Goal: Information Seeking & Learning: Learn about a topic

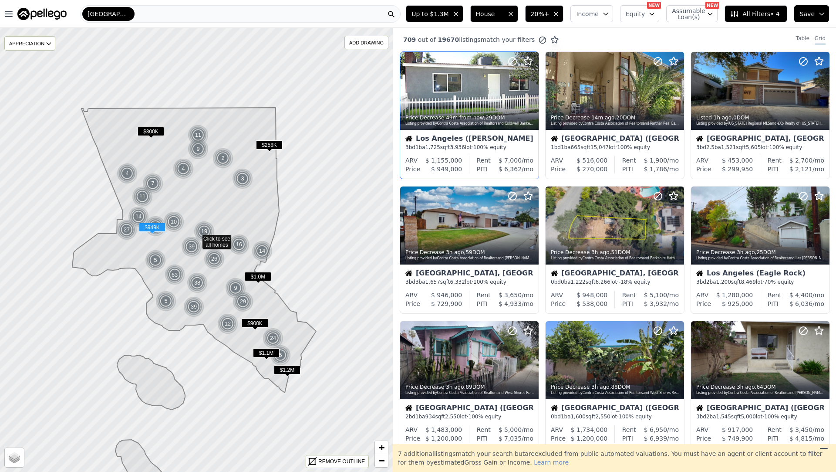
click at [443, 144] on div "3 bd 1 ba 1,725 sqft 3,936 lot · 100% equity" at bounding box center [469, 147] width 128 height 7
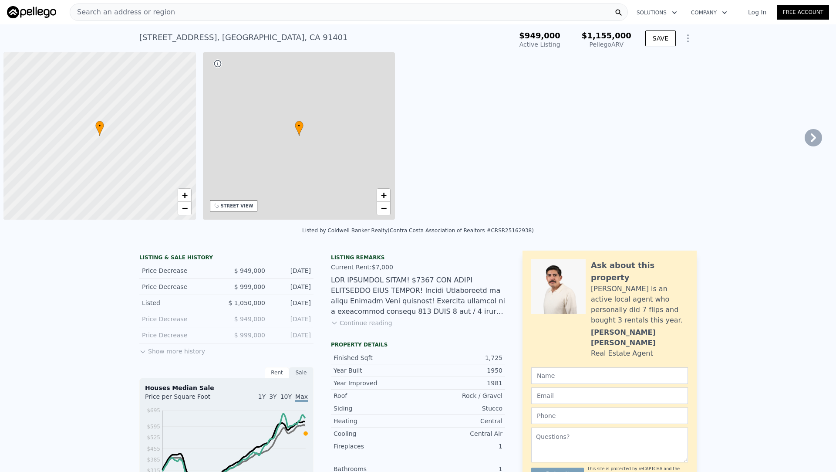
scroll to position [0, 3]
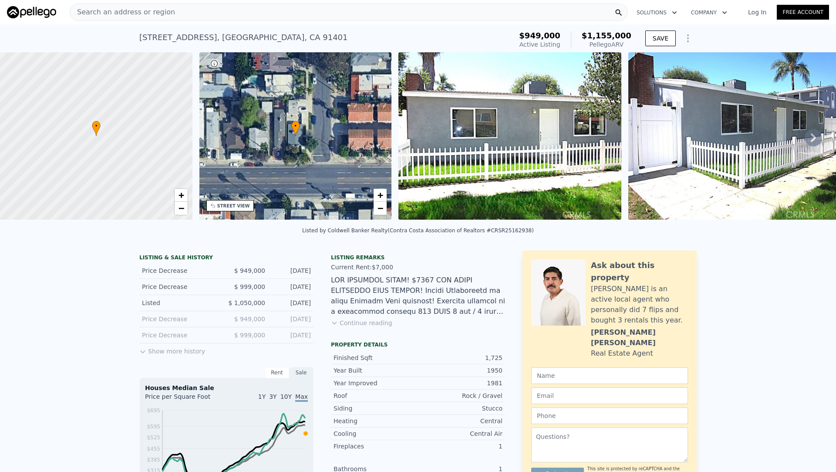
click at [217, 19] on div "Search an address or region" at bounding box center [349, 11] width 558 height 17
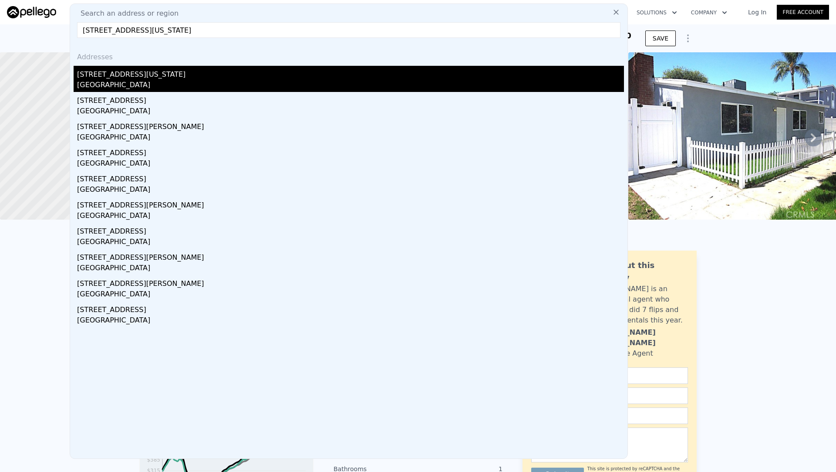
type input "[STREET_ADDRESS][US_STATE]"
click at [170, 76] on div "[STREET_ADDRESS][US_STATE]" at bounding box center [350, 73] width 547 height 14
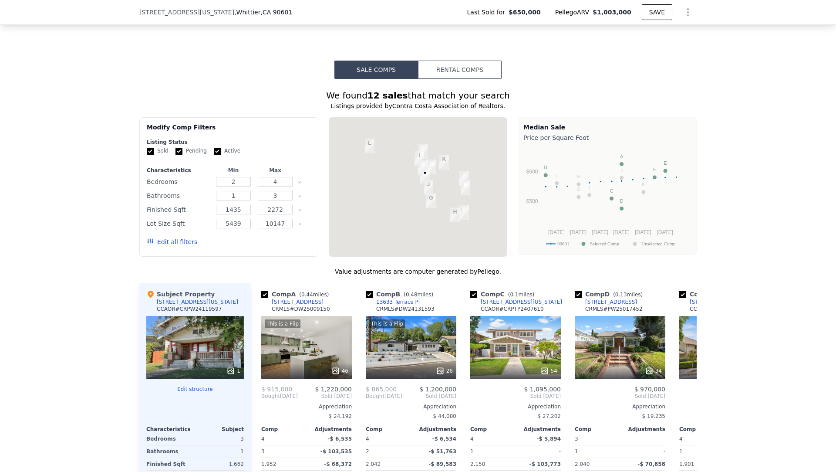
scroll to position [654, 0]
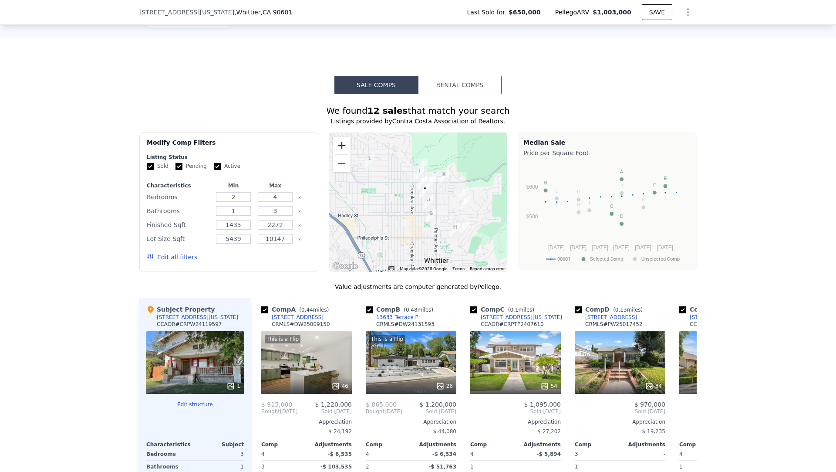
click at [341, 140] on button "Zoom in" at bounding box center [341, 145] width 17 height 17
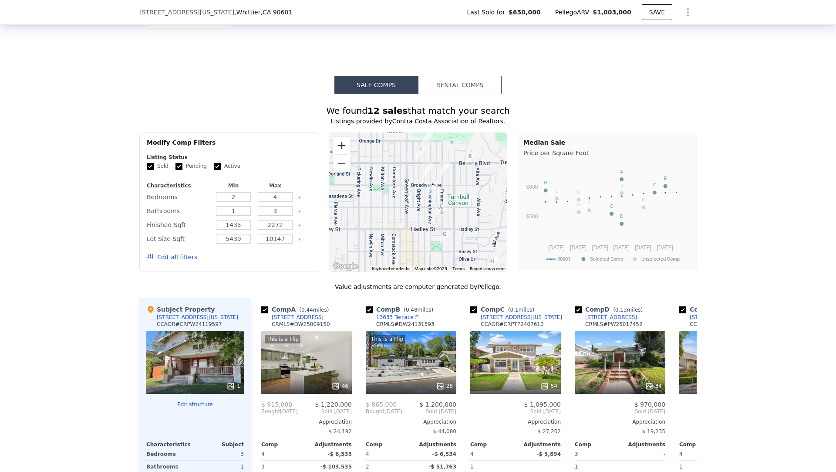
click at [341, 140] on button "Zoom in" at bounding box center [341, 145] width 17 height 17
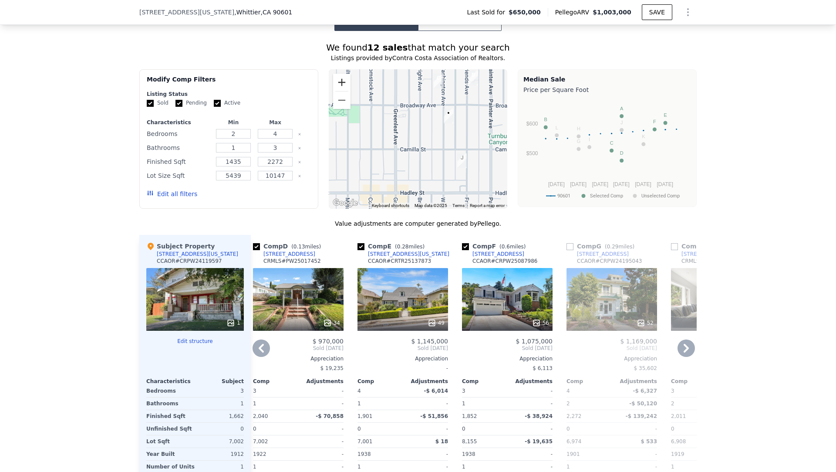
scroll to position [716, 0]
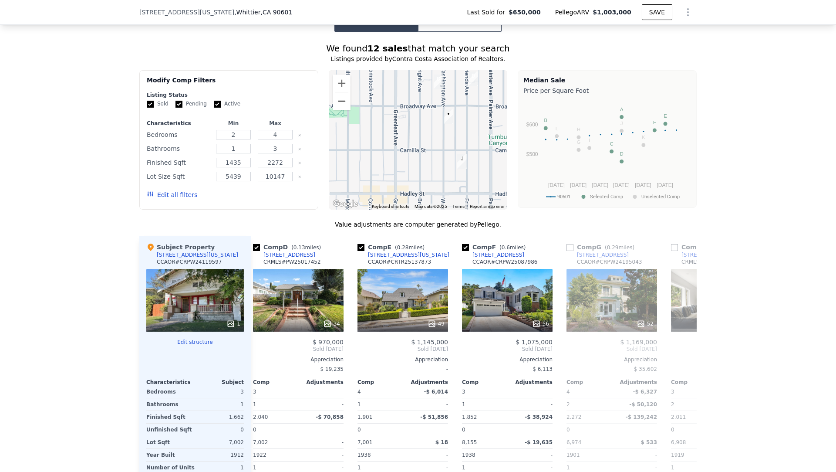
click at [344, 101] on button "Zoom out" at bounding box center [341, 100] width 17 height 17
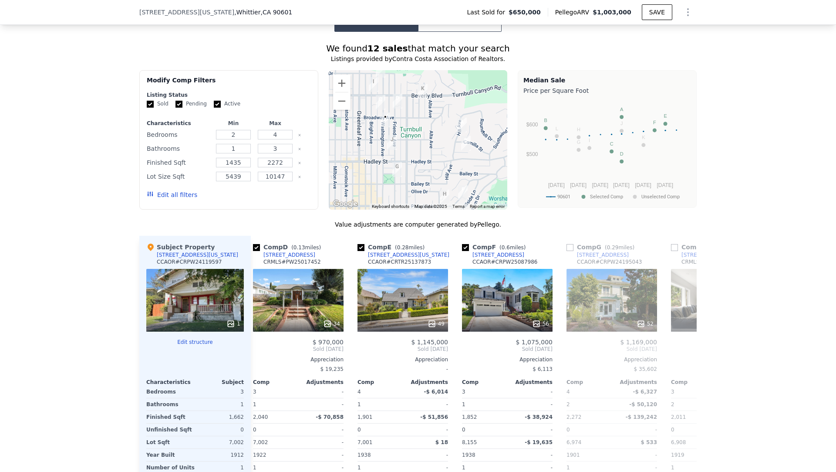
drag, startPoint x: 400, startPoint y: 127, endPoint x: 351, endPoint y: 121, distance: 49.5
click at [351, 121] on div at bounding box center [418, 139] width 179 height 139
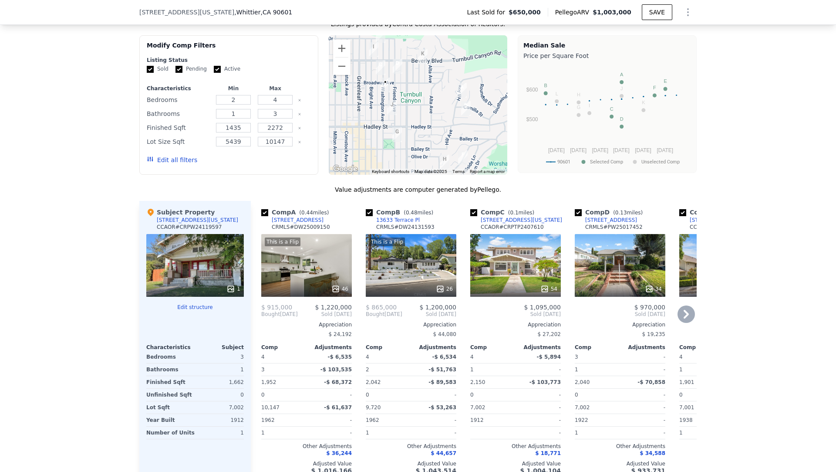
scroll to position [754, 0]
